Goal: Answer question/provide support

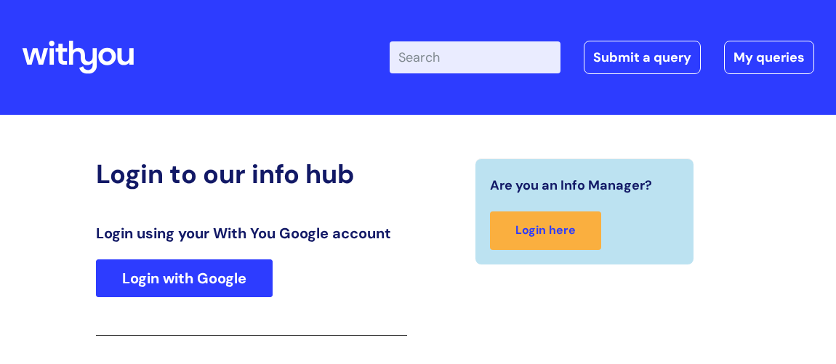
scroll to position [240, 0]
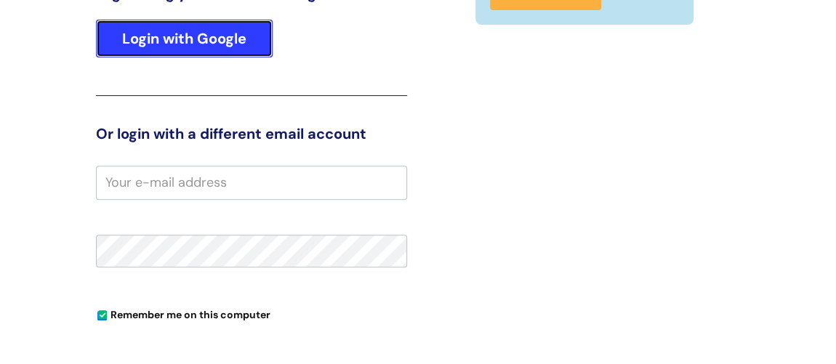
click at [260, 28] on link "Login with Google" at bounding box center [184, 39] width 177 height 38
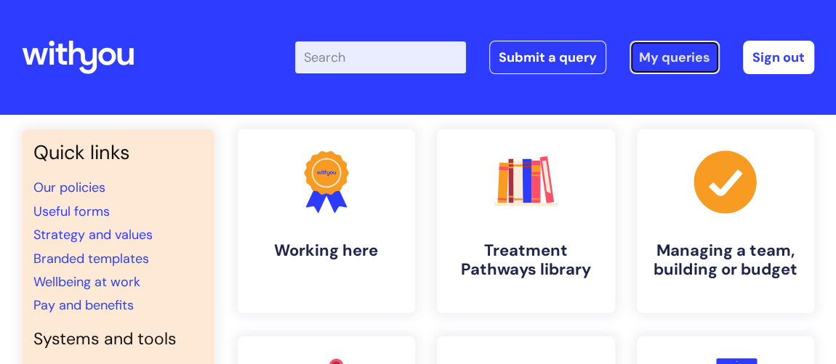
click at [661, 60] on link "My queries" at bounding box center [675, 57] width 90 height 33
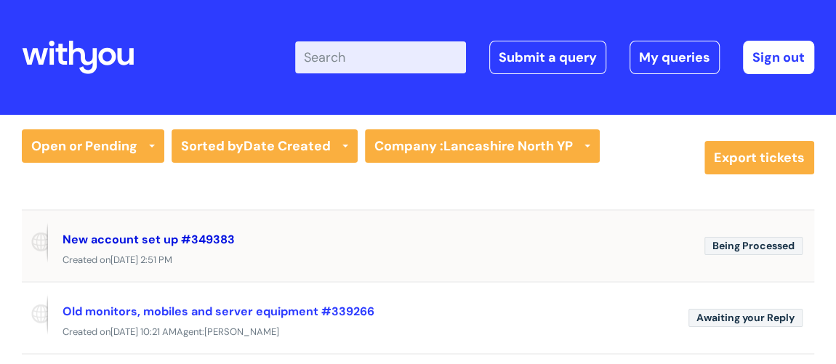
click at [213, 239] on link "New account set up #349383" at bounding box center [149, 239] width 172 height 15
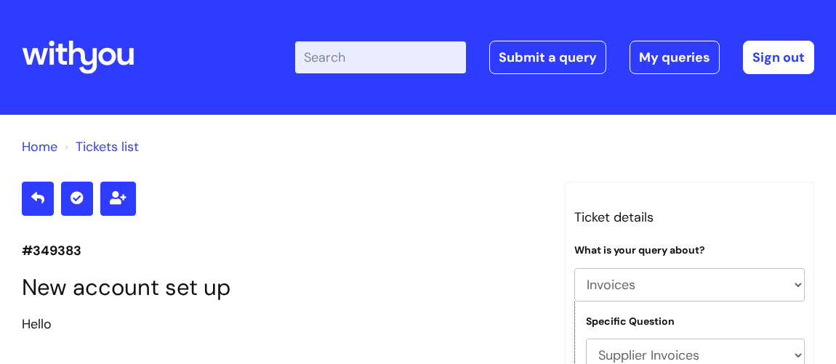
select select "Invoices"
select select "Supplier Invoices"
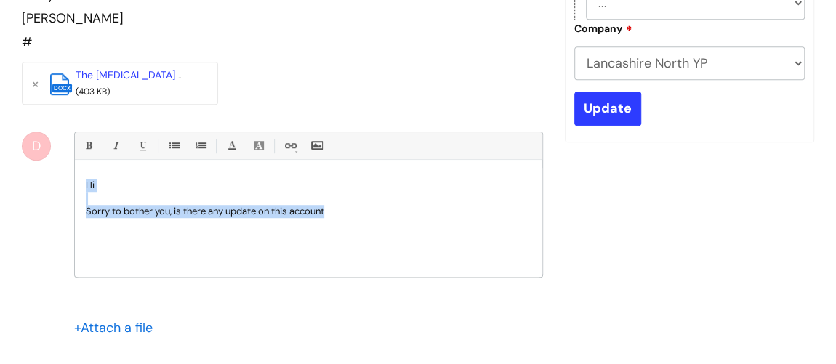
drag, startPoint x: 360, startPoint y: 206, endPoint x: 78, endPoint y: 175, distance: 283.9
click at [78, 175] on div "Hi Sorry to bother you, is there any update on this account" at bounding box center [309, 222] width 468 height 109
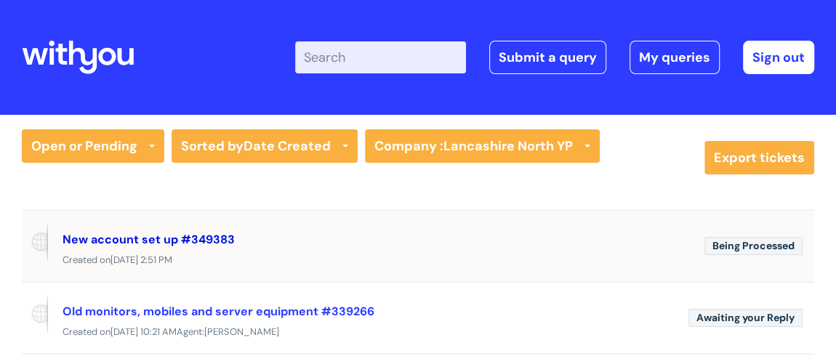
click at [135, 236] on link "New account set up #349383" at bounding box center [149, 239] width 172 height 15
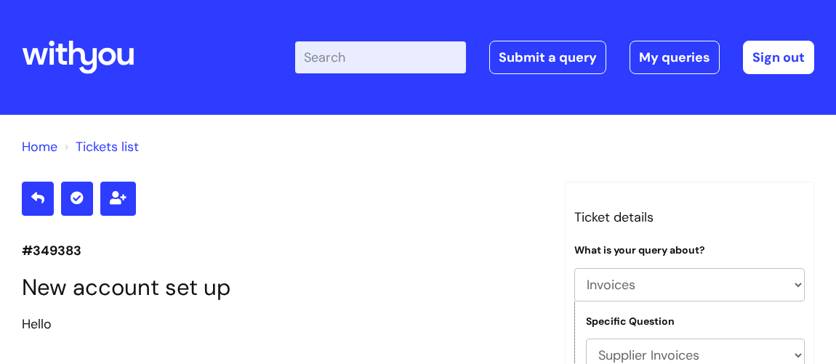
select select "Invoices"
select select "Supplier Invoices"
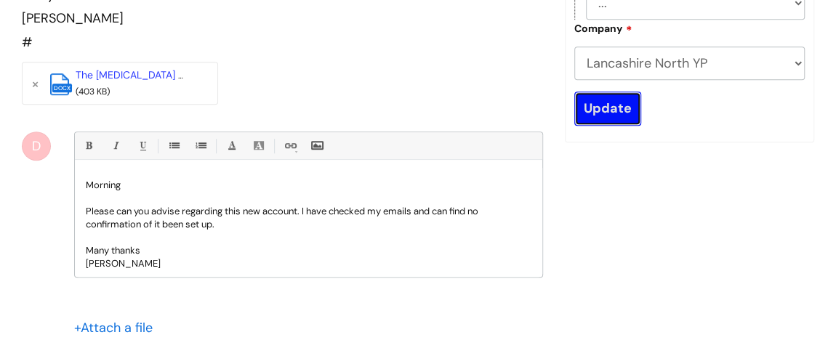
click at [606, 110] on input "Update" at bounding box center [608, 108] width 67 height 33
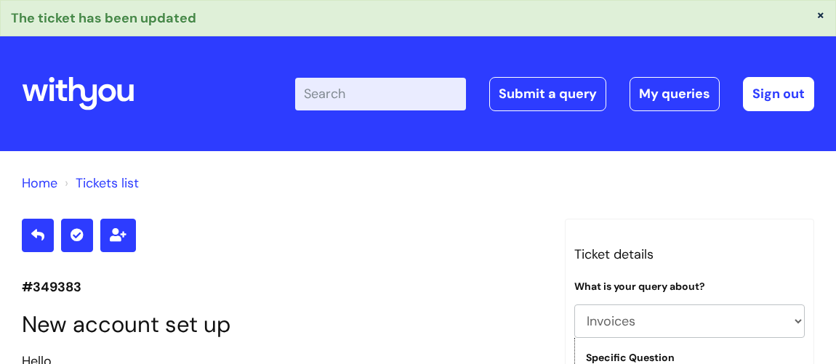
select select "Invoices"
select select "Supplier Invoices"
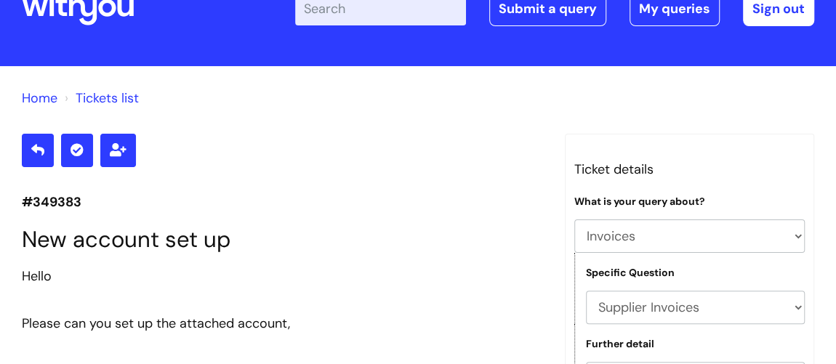
scroll to position [60, 0]
